Goal: Transaction & Acquisition: Obtain resource

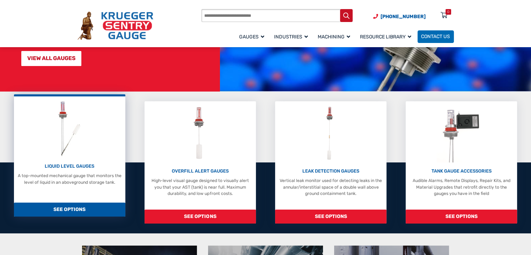
click at [77, 202] on span "SEE OPTIONS" at bounding box center [69, 209] width 111 height 14
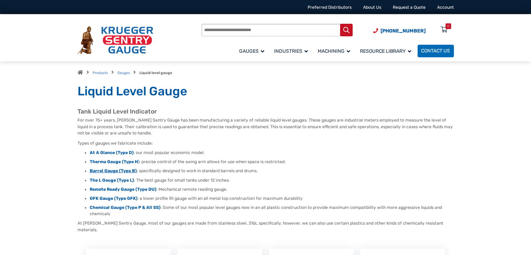
click at [106, 170] on strong "Barrel Gauge (Type B)" at bounding box center [113, 170] width 47 height 5
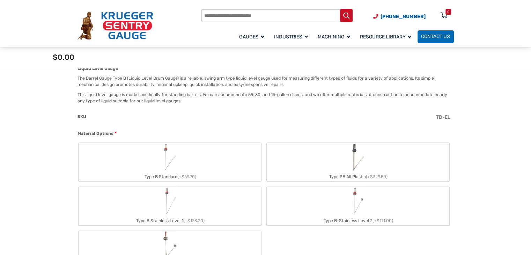
scroll to position [209, 0]
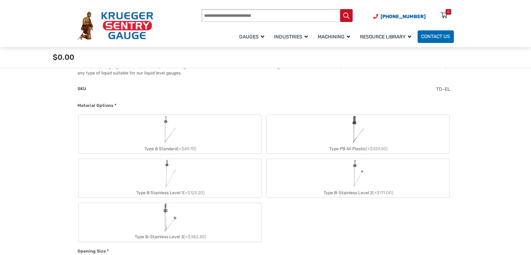
click at [346, 146] on div "Type PB All Plastic (+$329.50)" at bounding box center [357, 148] width 182 height 9
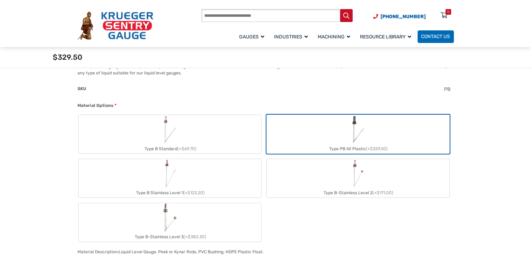
click at [348, 145] on div "Type PB All Plastic (+$329.50)" at bounding box center [357, 148] width 182 height 9
click at [354, 134] on img "Type PB All Plastic" at bounding box center [357, 129] width 17 height 29
click at [345, 134] on label "Type PB All Plastic (+$329.50)" at bounding box center [357, 134] width 182 height 38
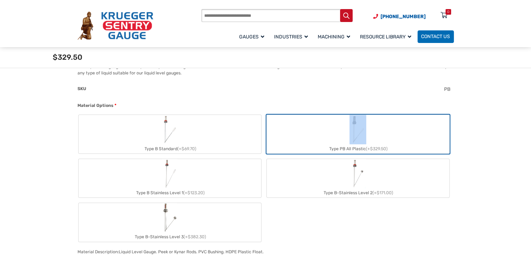
click at [345, 134] on label "Type PB All Plastic (+$329.50)" at bounding box center [357, 134] width 182 height 38
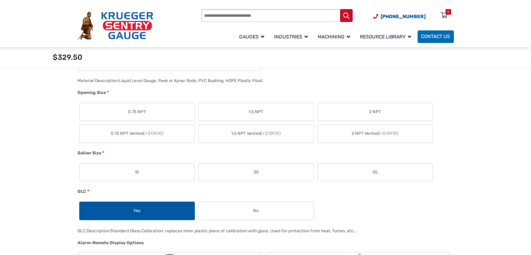
scroll to position [349, 0]
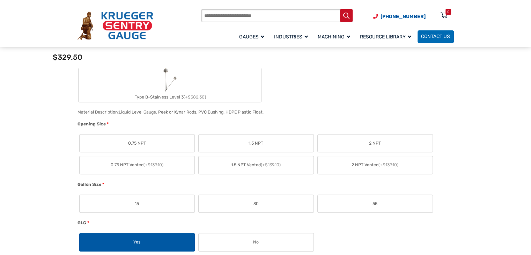
click at [266, 145] on label "1.5 NPT" at bounding box center [255, 143] width 115 height 18
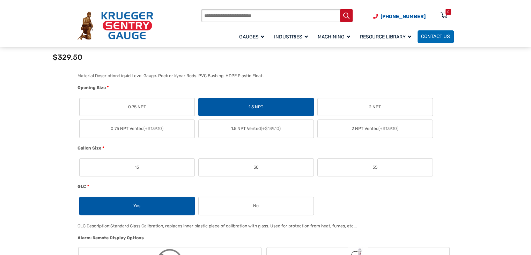
scroll to position [384, 0]
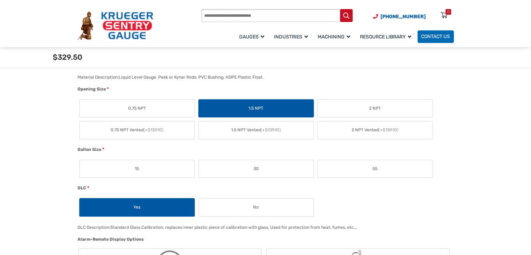
click at [265, 170] on label "30" at bounding box center [255, 169] width 115 height 18
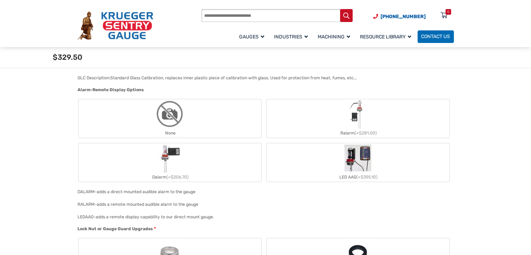
scroll to position [523, 0]
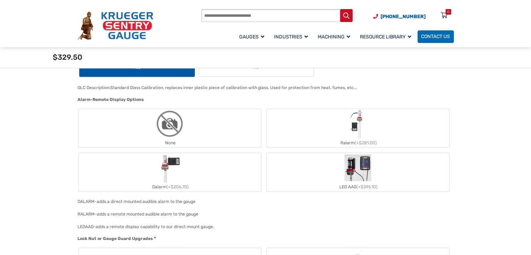
click at [194, 135] on label "None" at bounding box center [169, 128] width 182 height 38
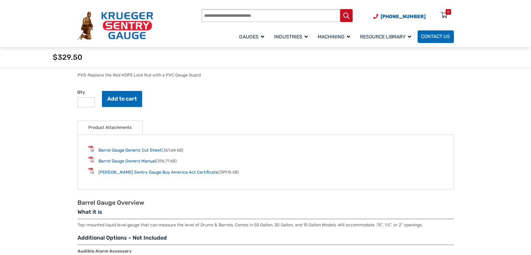
scroll to position [802, 0]
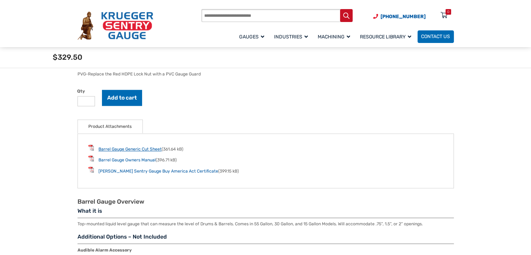
click at [134, 148] on link "Barrel Gauge Generic Cut Sheet" at bounding box center [129, 148] width 63 height 5
